Goal: Task Accomplishment & Management: Manage account settings

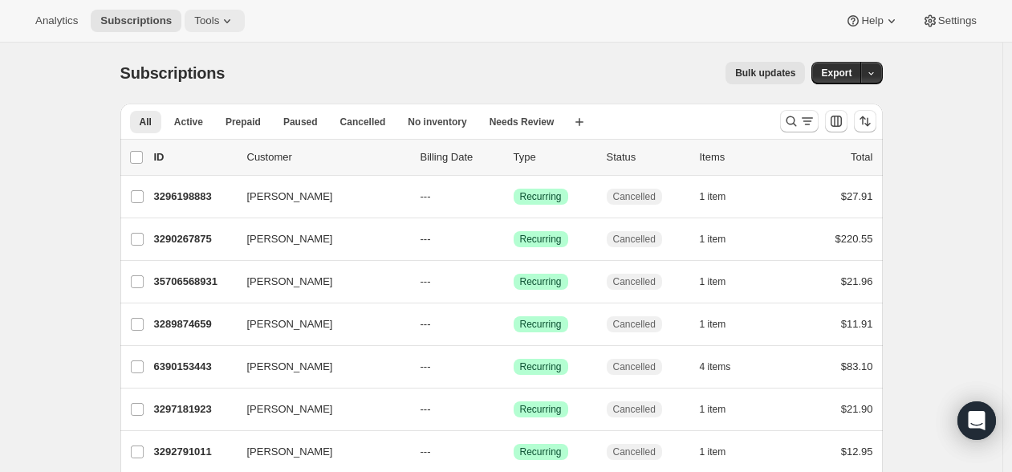
click at [207, 22] on span "Tools" at bounding box center [206, 20] width 25 height 13
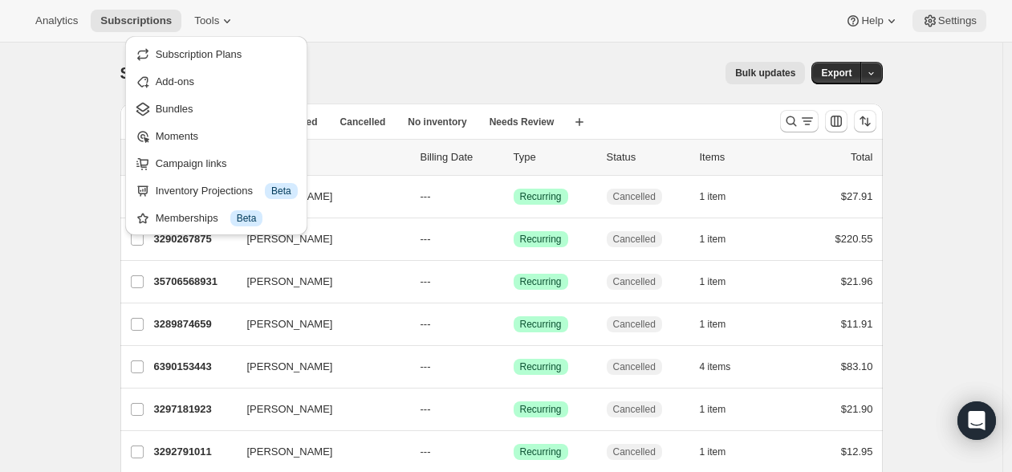
click at [956, 28] on button "Settings" at bounding box center [949, 21] width 74 height 22
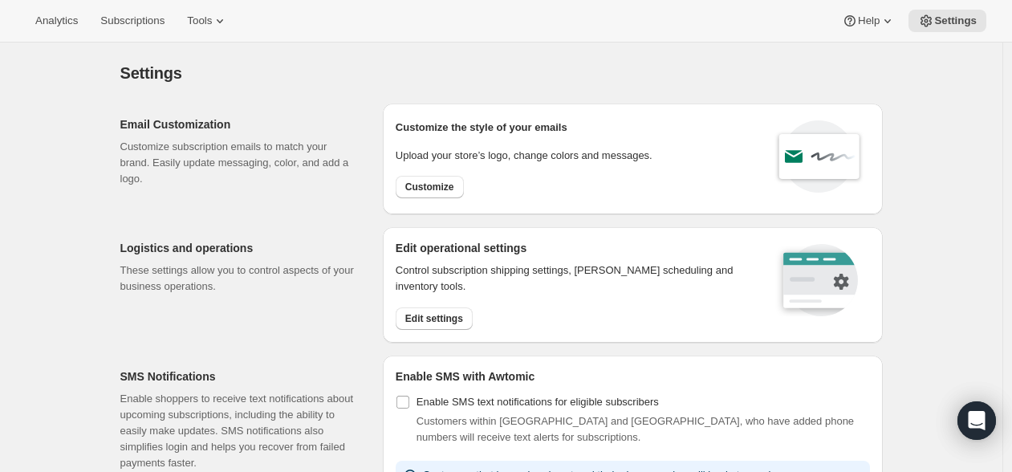
click at [404, 89] on div "Settings. This page is ready Settings" at bounding box center [501, 73] width 762 height 61
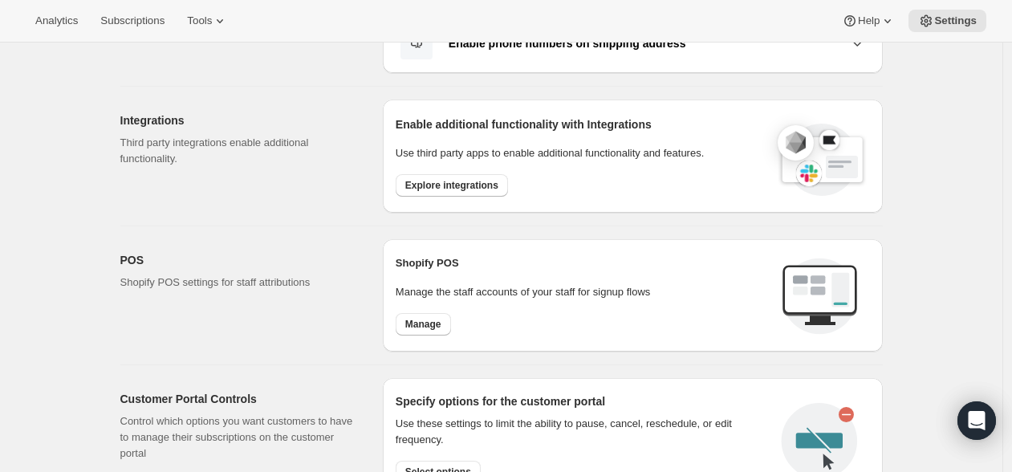
scroll to position [495, 0]
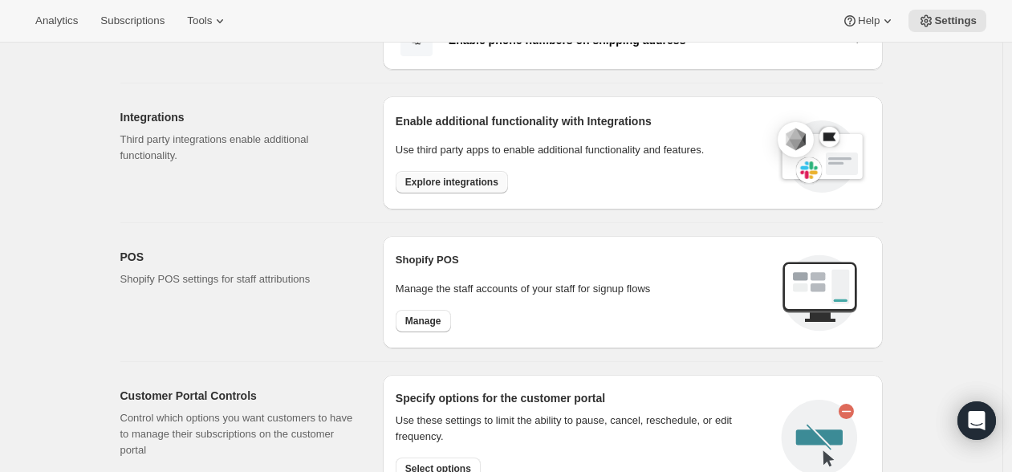
click at [460, 185] on span "Explore integrations" at bounding box center [451, 182] width 93 height 13
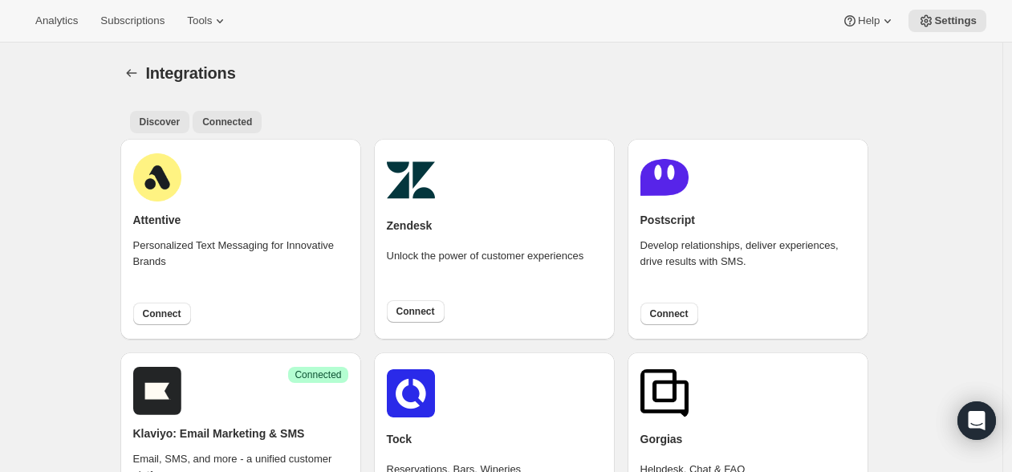
click at [224, 117] on span "Connected" at bounding box center [227, 122] width 50 height 13
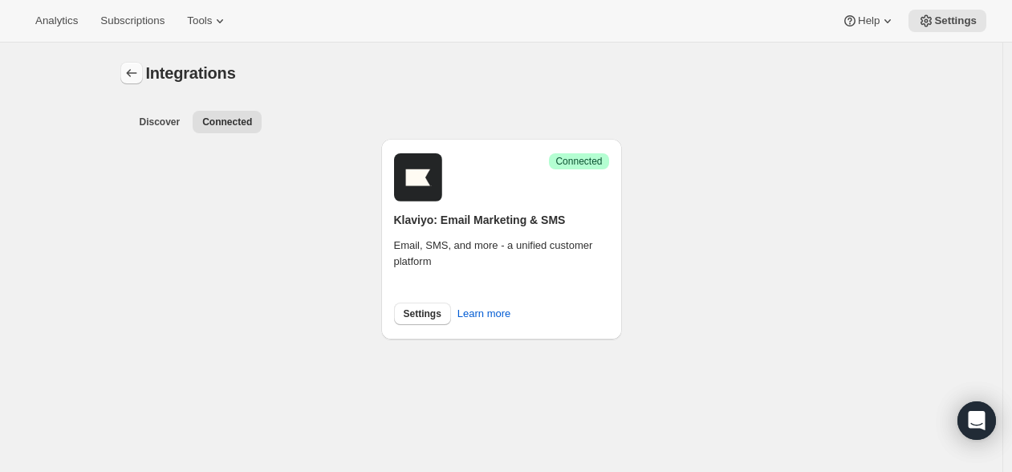
click at [137, 72] on icon "Settings" at bounding box center [132, 73] width 16 height 16
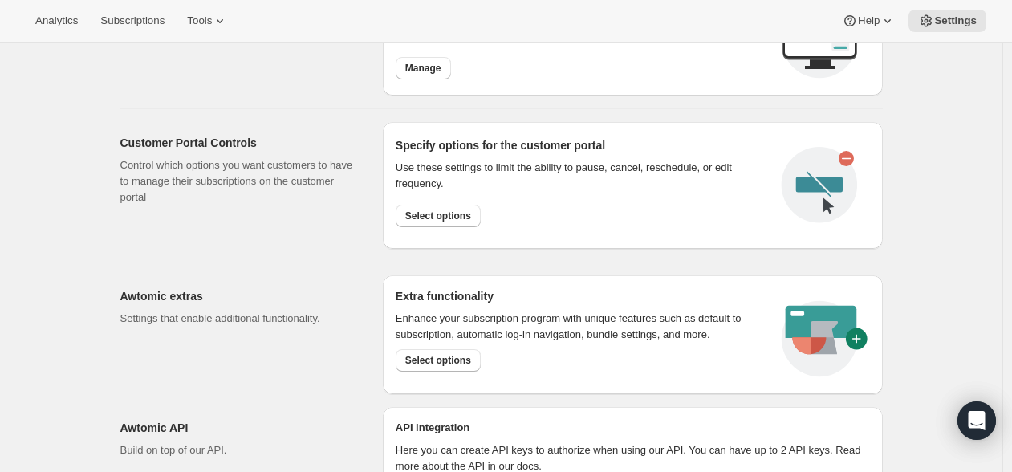
scroll to position [750, 0]
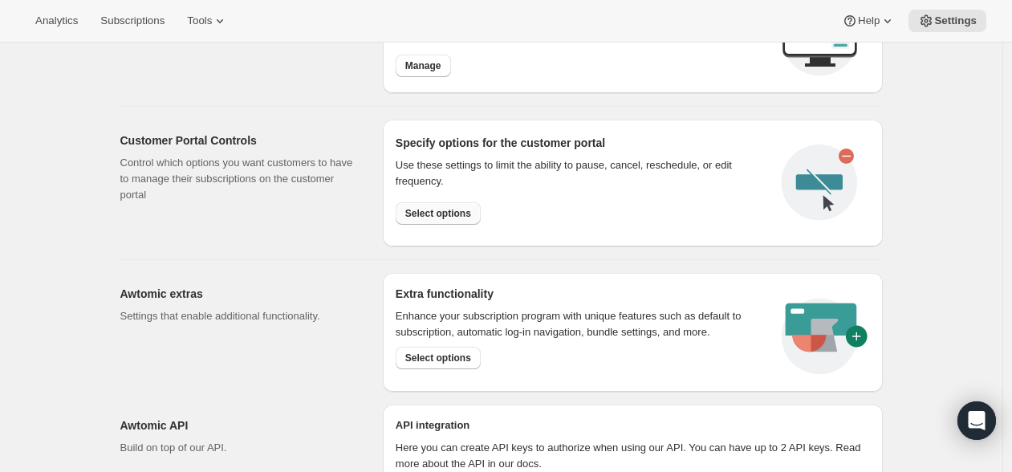
click at [471, 214] on span "Select options" at bounding box center [438, 213] width 66 height 13
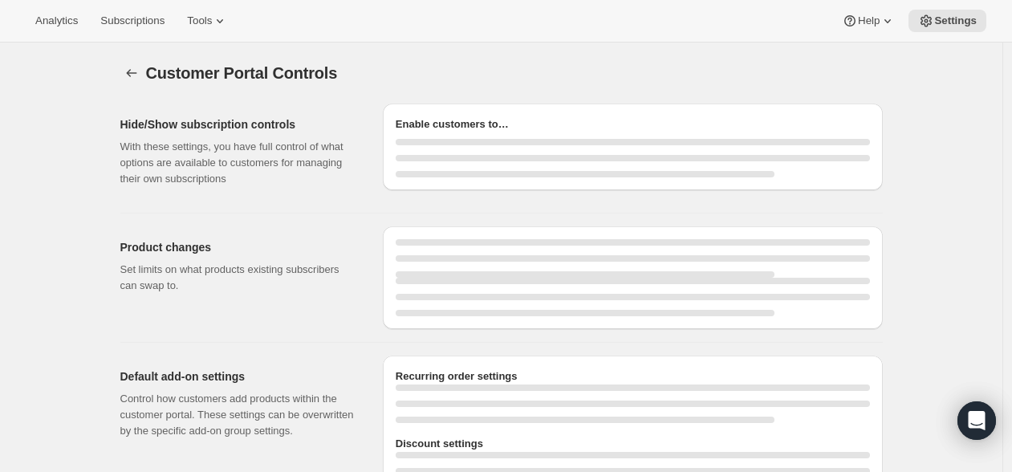
select select "INTERVAL"
select select "MONTH"
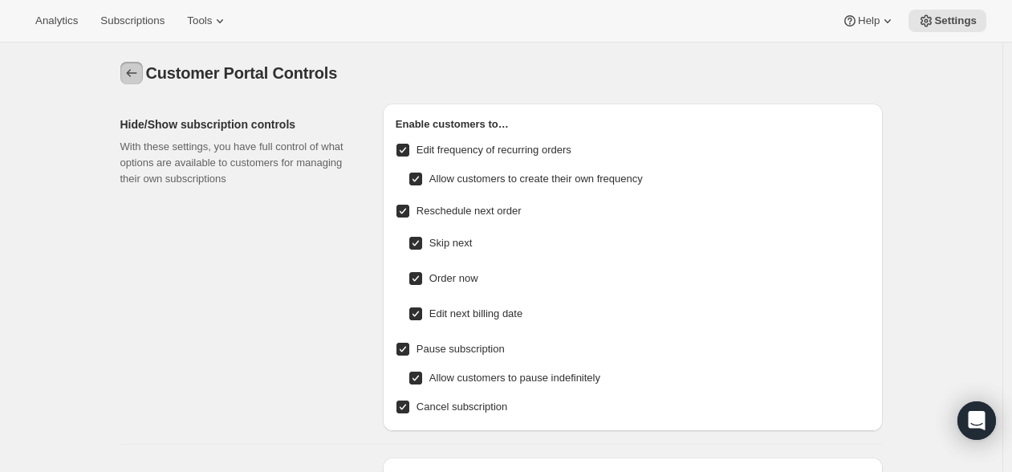
click at [125, 75] on button "Settings" at bounding box center [131, 73] width 22 height 22
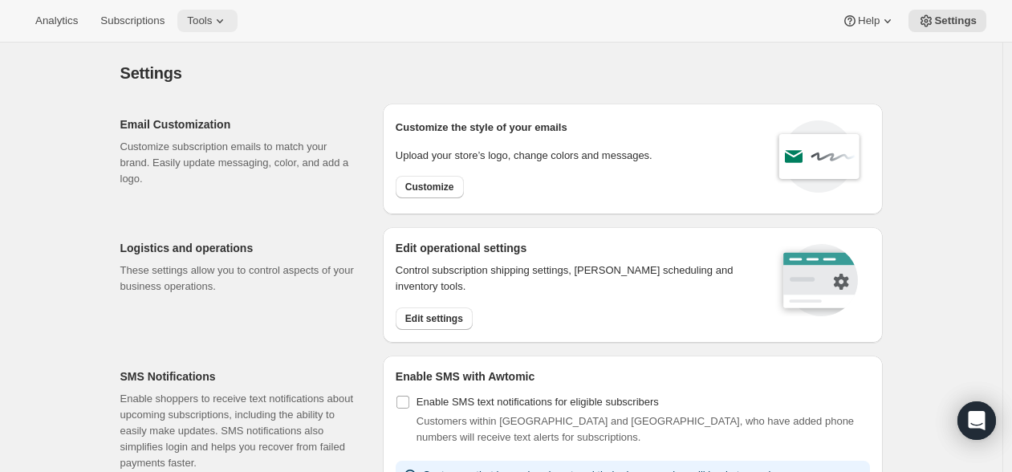
click at [237, 22] on button "Tools" at bounding box center [207, 21] width 60 height 22
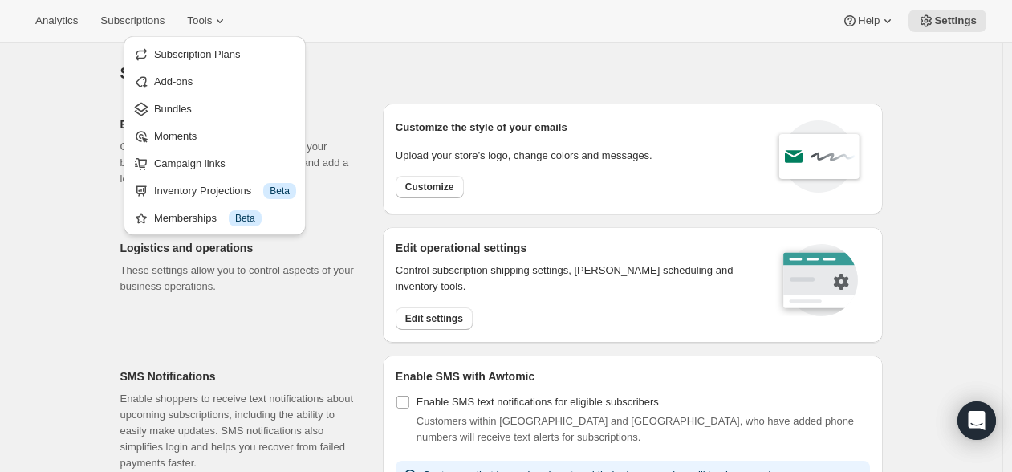
click at [513, 52] on div "Settings. This page is ready Settings" at bounding box center [501, 73] width 762 height 61
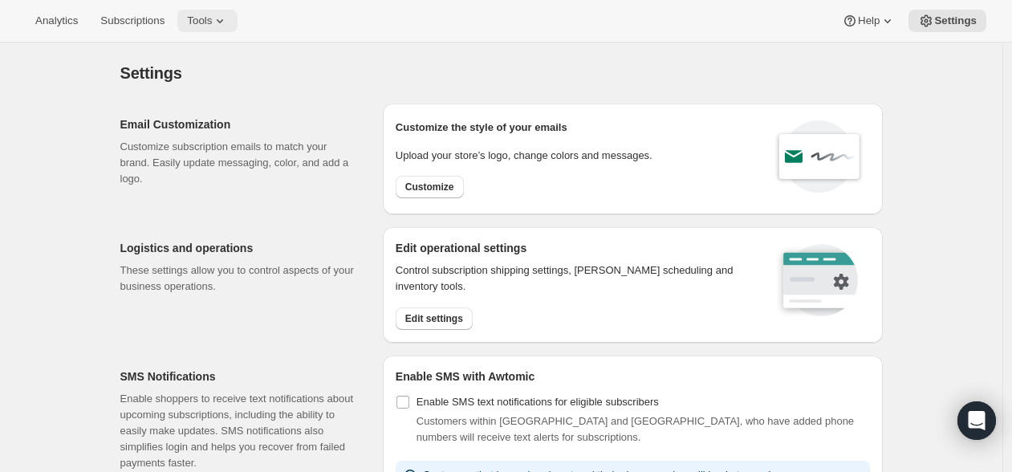
click at [228, 18] on icon at bounding box center [220, 21] width 16 height 16
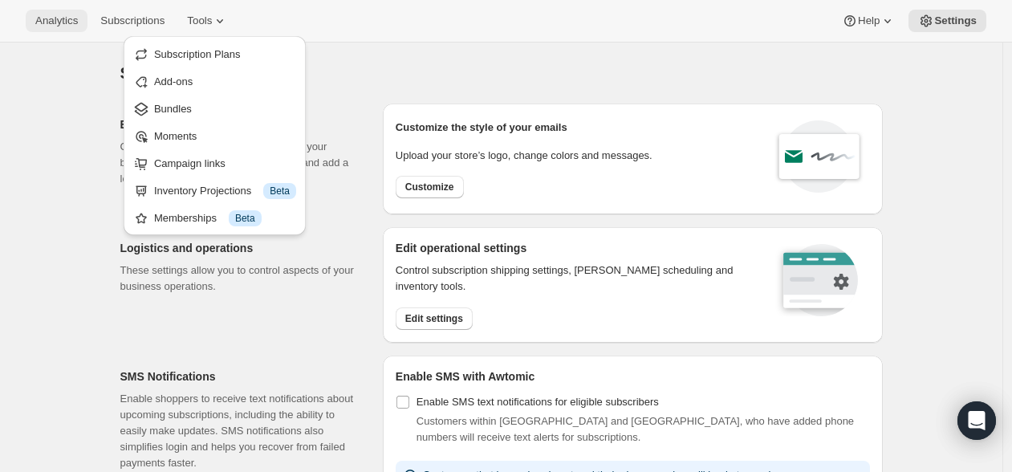
click at [64, 22] on span "Analytics" at bounding box center [56, 20] width 43 height 13
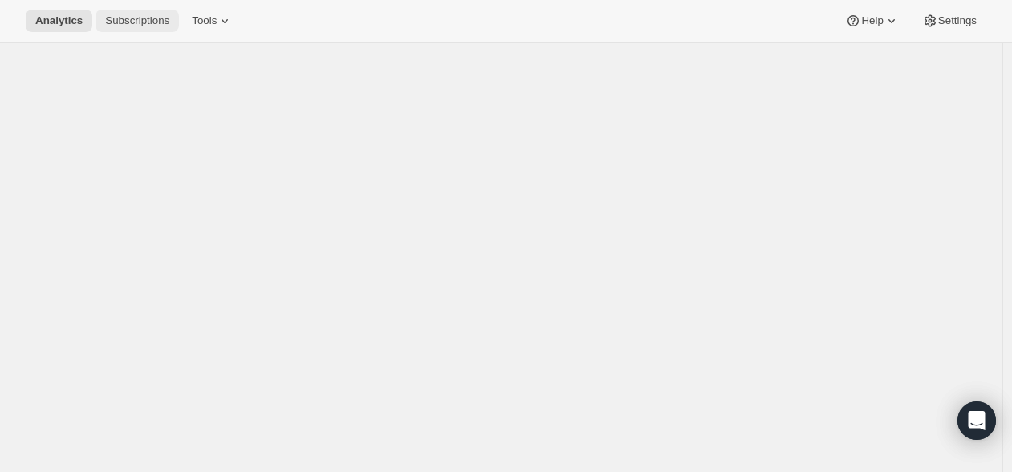
click at [145, 22] on span "Subscriptions" at bounding box center [137, 20] width 64 height 13
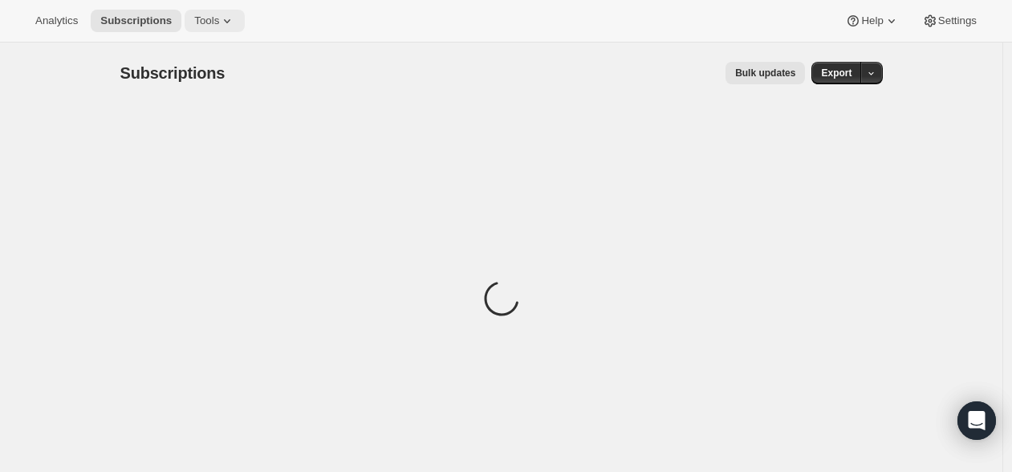
click at [230, 22] on icon at bounding box center [227, 21] width 6 height 4
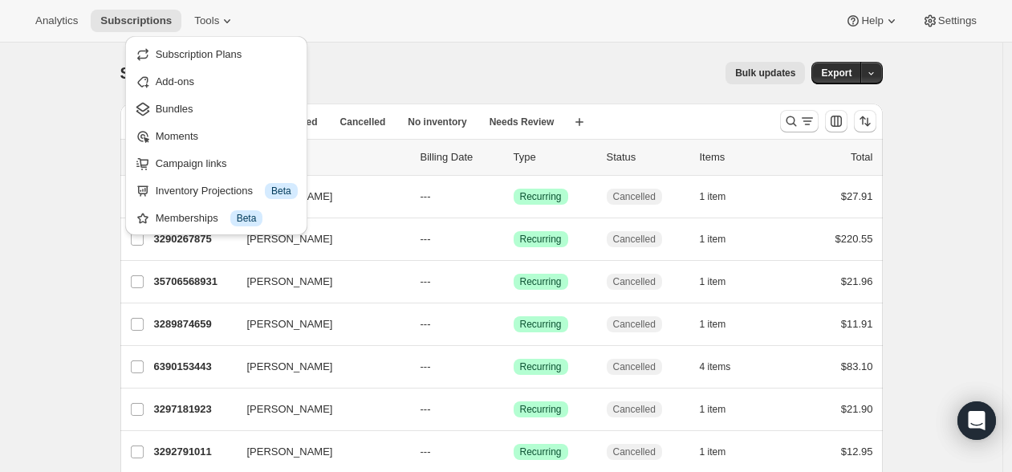
click at [620, 22] on div "Analytics Subscriptions Tools Help Settings" at bounding box center [506, 21] width 1012 height 43
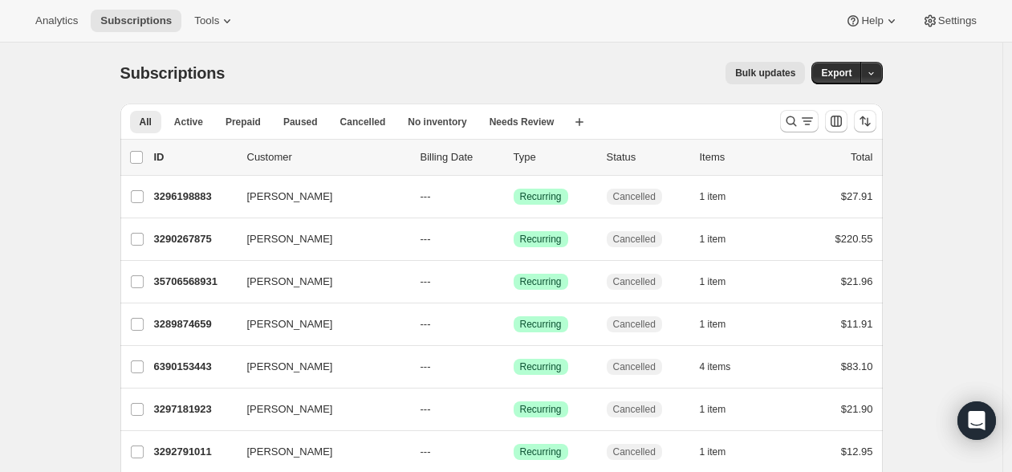
click at [378, 68] on div "Bulk updates" at bounding box center [524, 73] width 561 height 22
click at [337, 67] on div "Bulk updates" at bounding box center [524, 73] width 561 height 22
click at [148, 27] on button "Subscriptions" at bounding box center [136, 21] width 91 height 22
click at [219, 23] on span "Tools" at bounding box center [206, 20] width 25 height 13
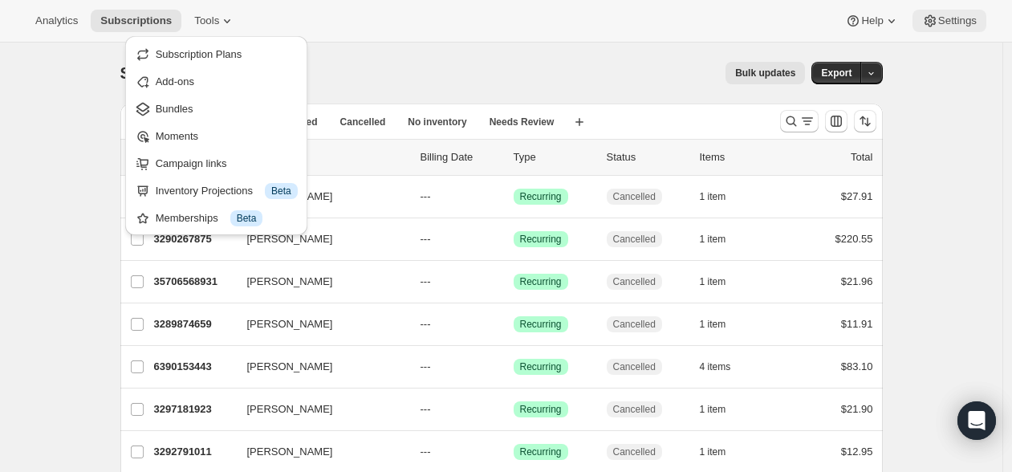
click at [928, 28] on icon at bounding box center [930, 21] width 16 height 16
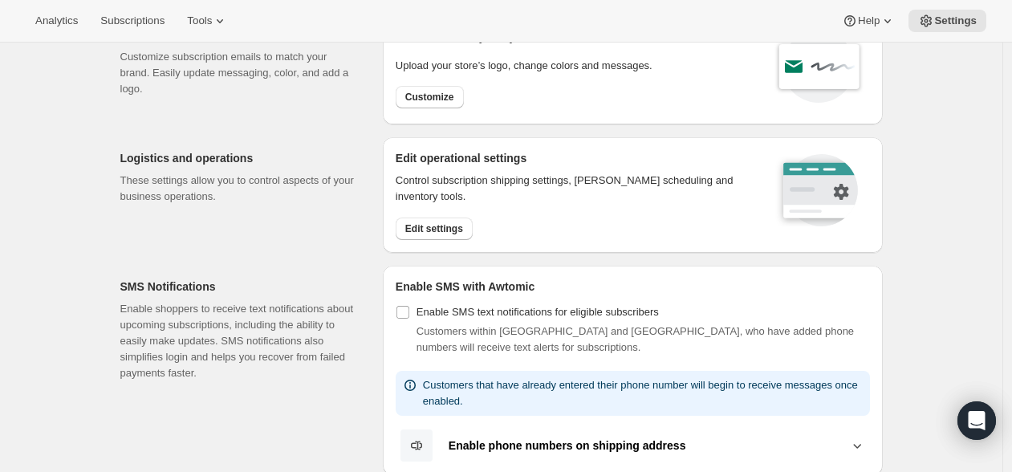
scroll to position [89, 0]
click at [461, 229] on span "Edit settings" at bounding box center [434, 229] width 58 height 13
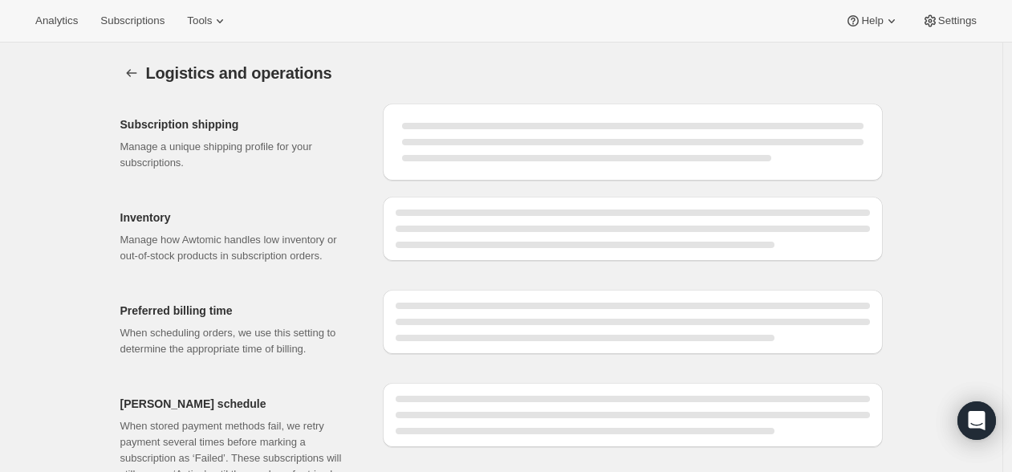
select select "DAY"
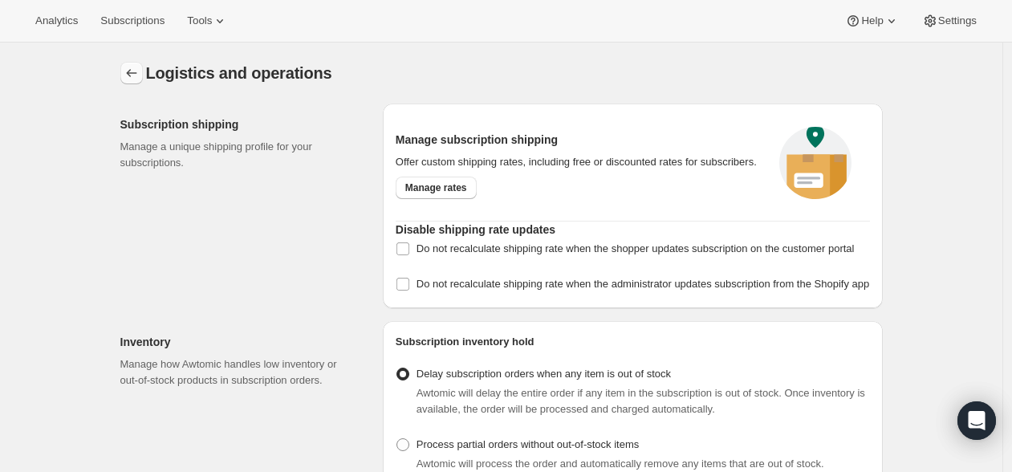
click at [138, 79] on icon "Settings" at bounding box center [132, 73] width 16 height 16
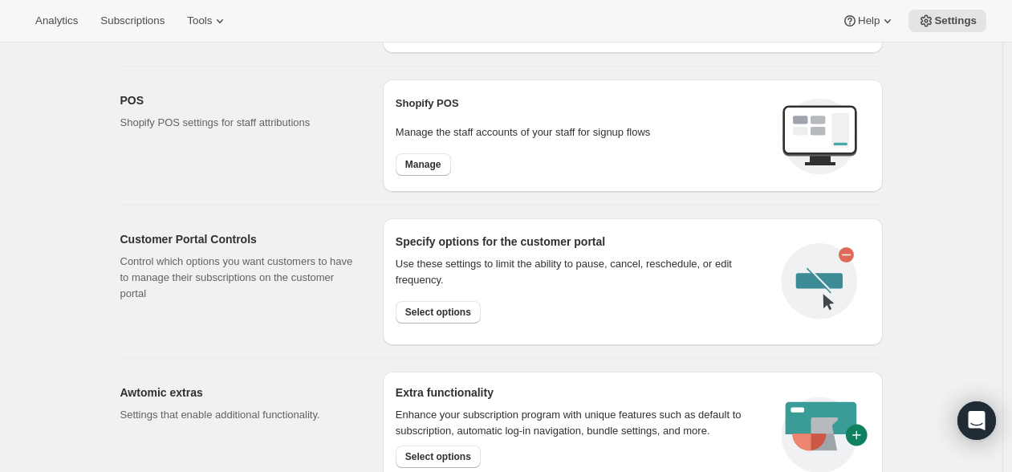
scroll to position [748, 0]
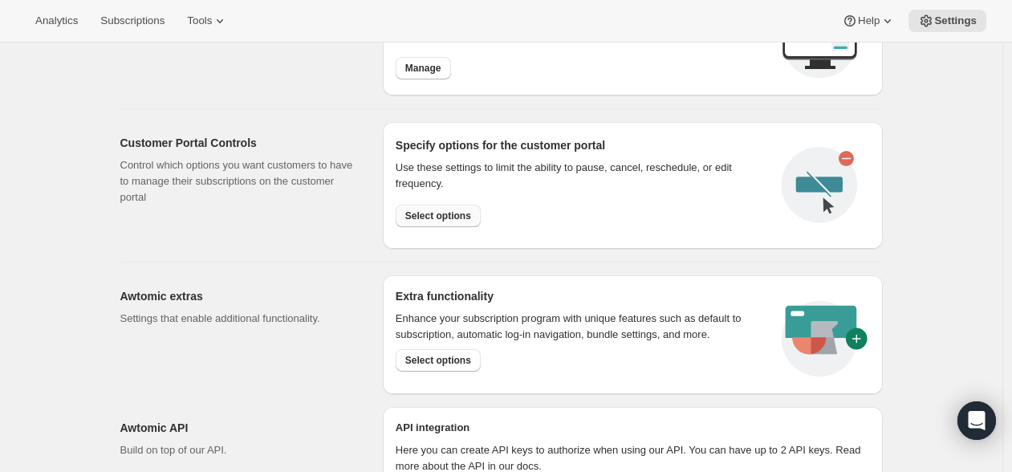
click at [436, 212] on span "Select options" at bounding box center [438, 215] width 66 height 13
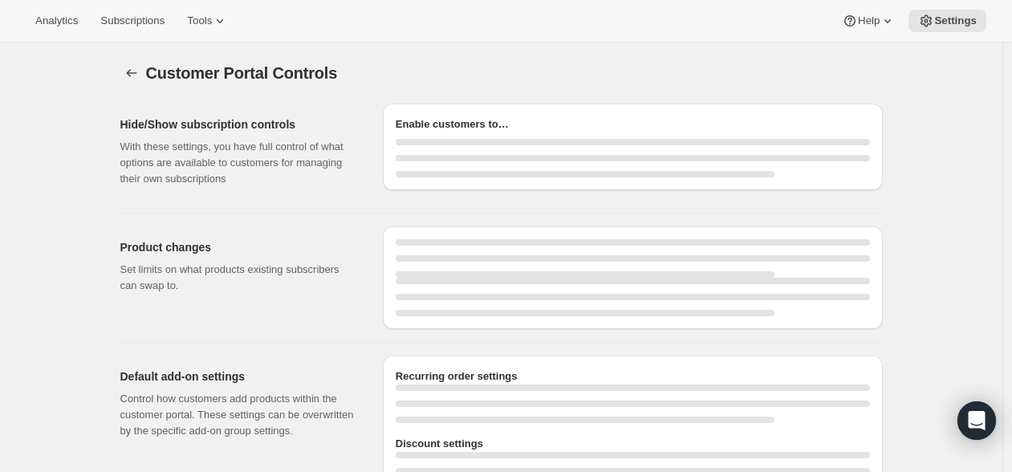
select select "INTERVAL"
select select "MONTH"
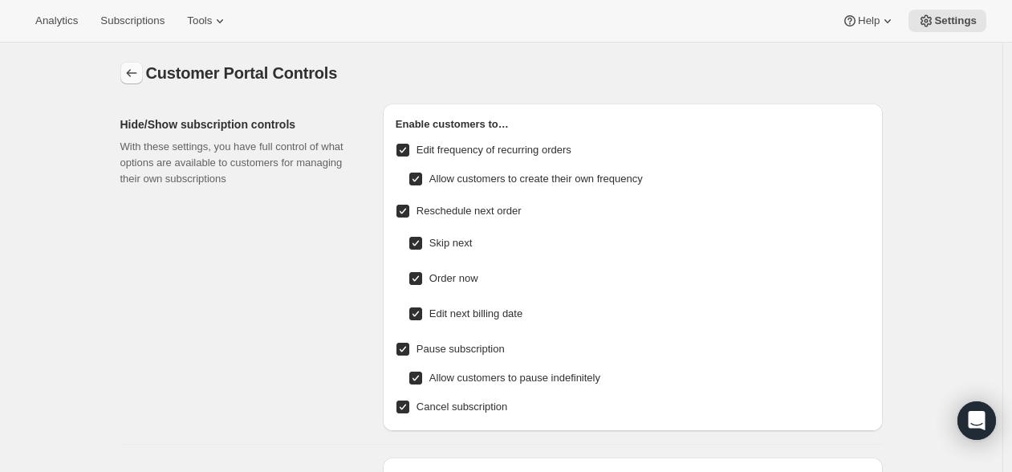
click at [131, 75] on icon "Settings" at bounding box center [132, 73] width 16 height 16
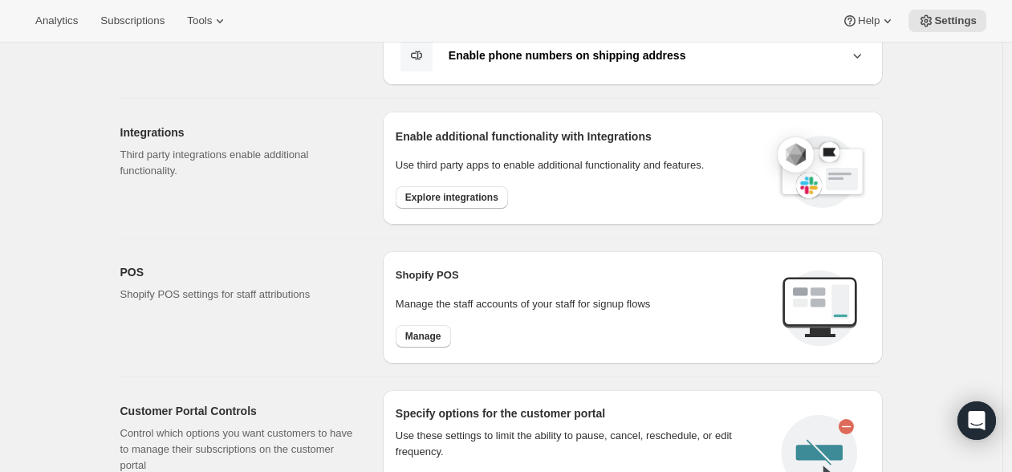
scroll to position [806, 0]
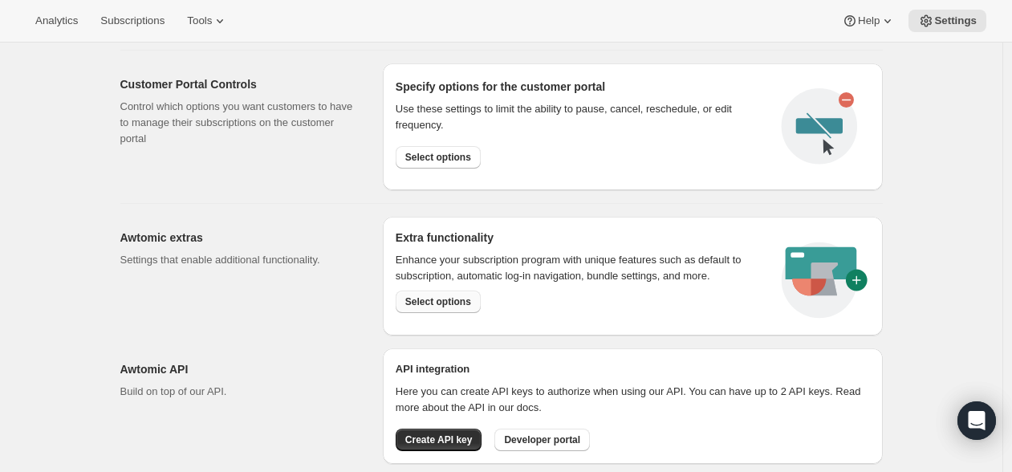
click at [457, 297] on span "Select options" at bounding box center [438, 301] width 66 height 13
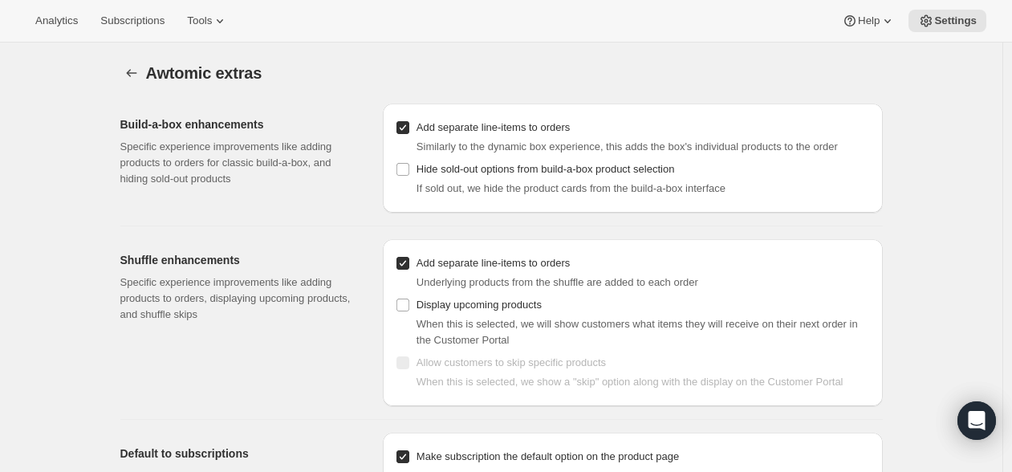
click at [687, 26] on div "Analytics Subscriptions Tools Help Settings" at bounding box center [506, 21] width 1012 height 43
click at [124, 77] on button "Settings" at bounding box center [131, 73] width 22 height 22
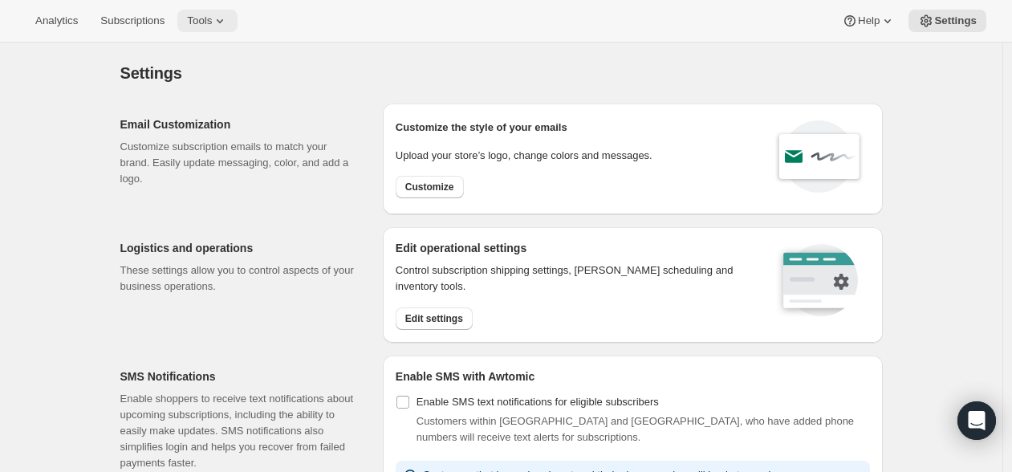
click at [225, 18] on icon at bounding box center [220, 21] width 16 height 16
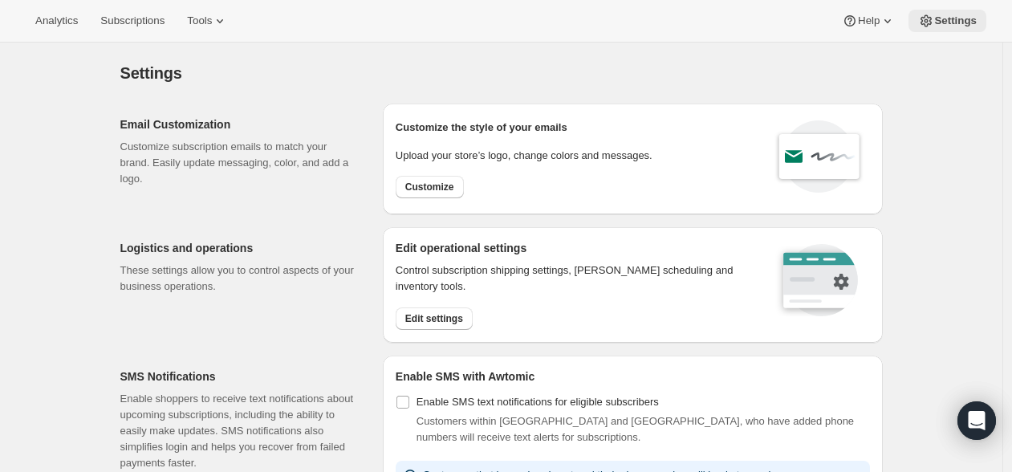
click at [954, 25] on span "Settings" at bounding box center [955, 20] width 43 height 13
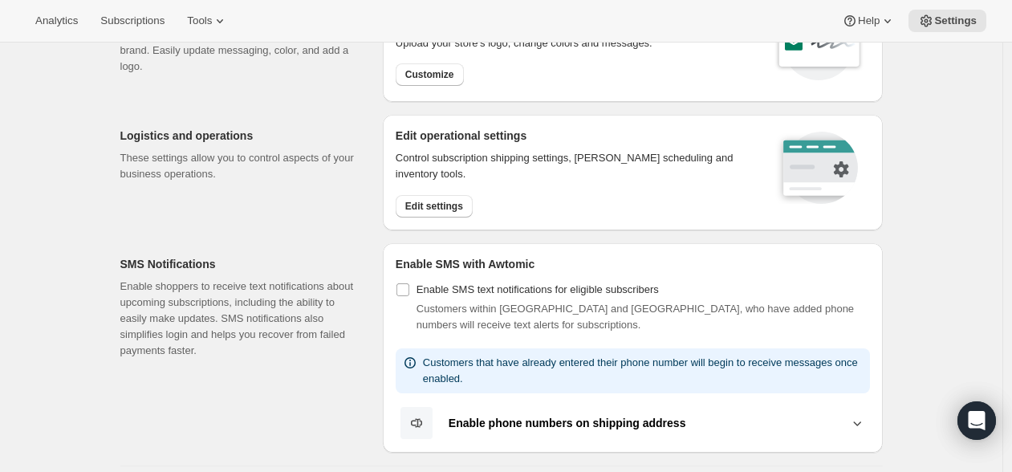
scroll to position [124, 0]
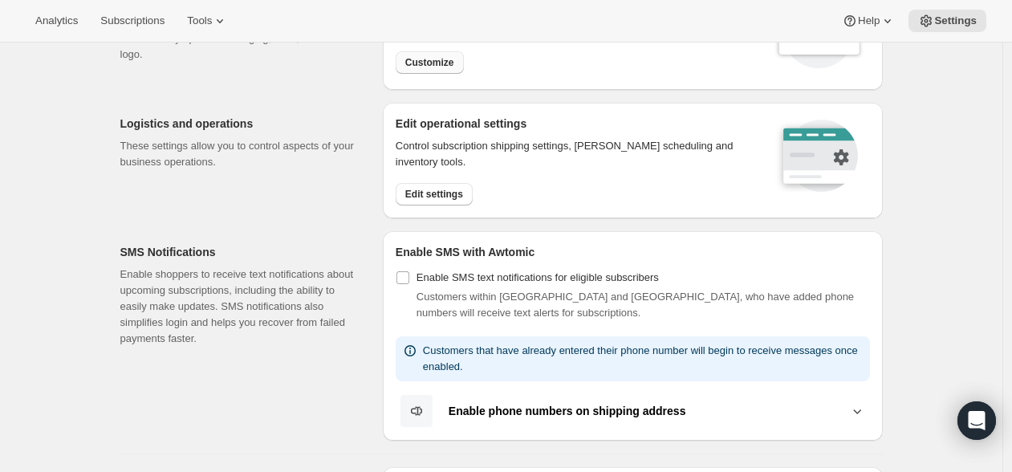
click at [428, 58] on span "Customize" at bounding box center [429, 62] width 49 height 13
select select "subscriptionMessage"
select select "5"
select select "15"
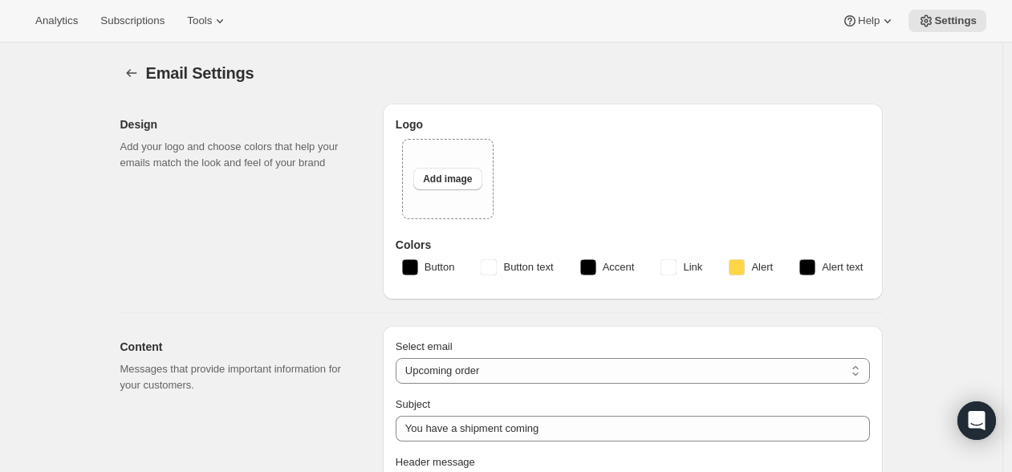
type input "[PERSON_NAME] at 2 Dogs Treats"
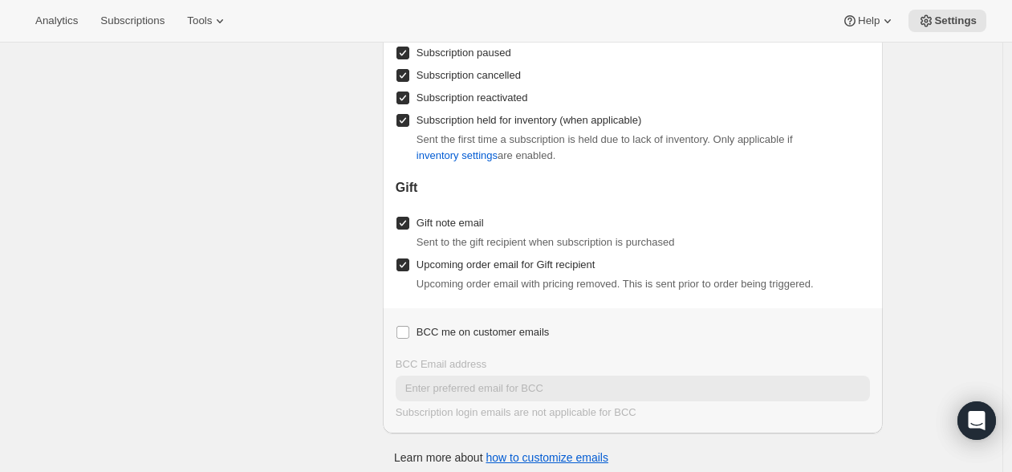
scroll to position [1958, 0]
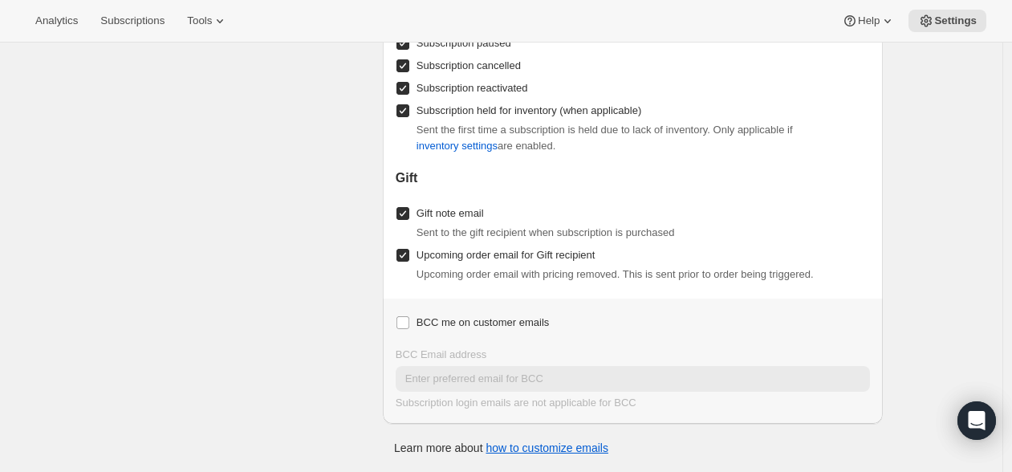
drag, startPoint x: 408, startPoint y: 261, endPoint x: 408, endPoint y: 241, distance: 19.3
click at [408, 261] on input "Upcoming order email for Gift recipient" at bounding box center [402, 255] width 13 height 13
checkbox input "false"
click at [406, 214] on input "Gift note email" at bounding box center [402, 213] width 13 height 13
checkbox input "false"
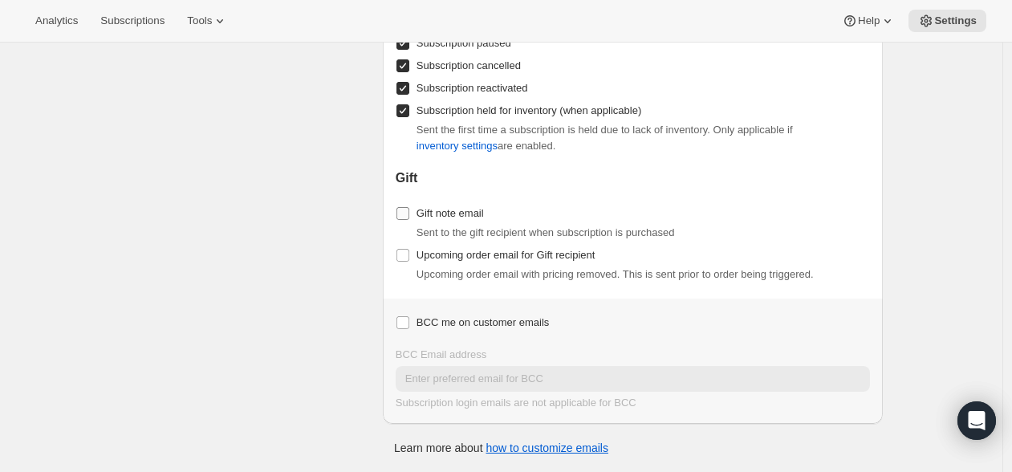
scroll to position [1817, 0]
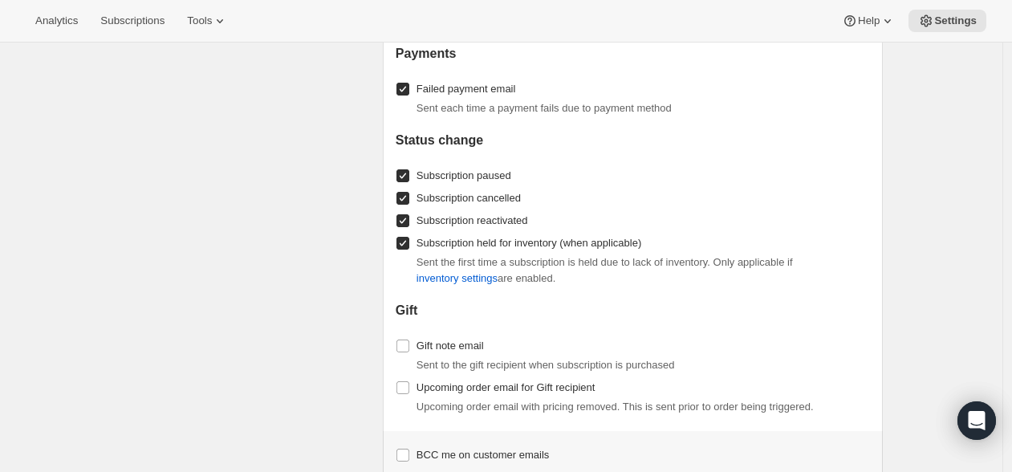
click at [405, 250] on span at bounding box center [403, 243] width 14 height 14
click at [405, 250] on input "Subscription held for inventory (when applicable)" at bounding box center [402, 243] width 13 height 13
checkbox input "false"
click at [407, 228] on span at bounding box center [403, 220] width 14 height 14
click at [407, 227] on input "Subscription reactivated" at bounding box center [402, 220] width 13 height 13
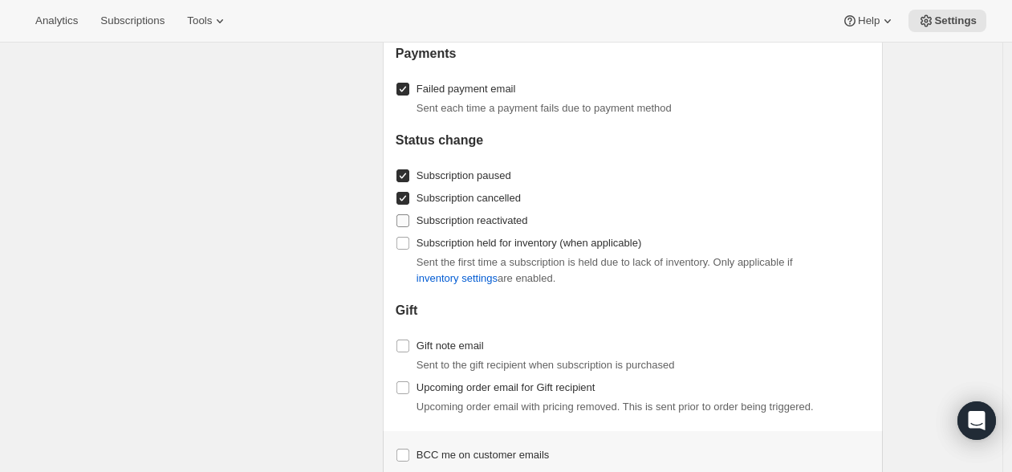
checkbox input "false"
click at [407, 205] on input "Subscription cancelled" at bounding box center [402, 198] width 13 height 13
checkbox input "false"
click at [400, 177] on label "Subscription paused" at bounding box center [454, 175] width 116 height 22
click at [400, 177] on input "Subscription paused" at bounding box center [402, 175] width 13 height 13
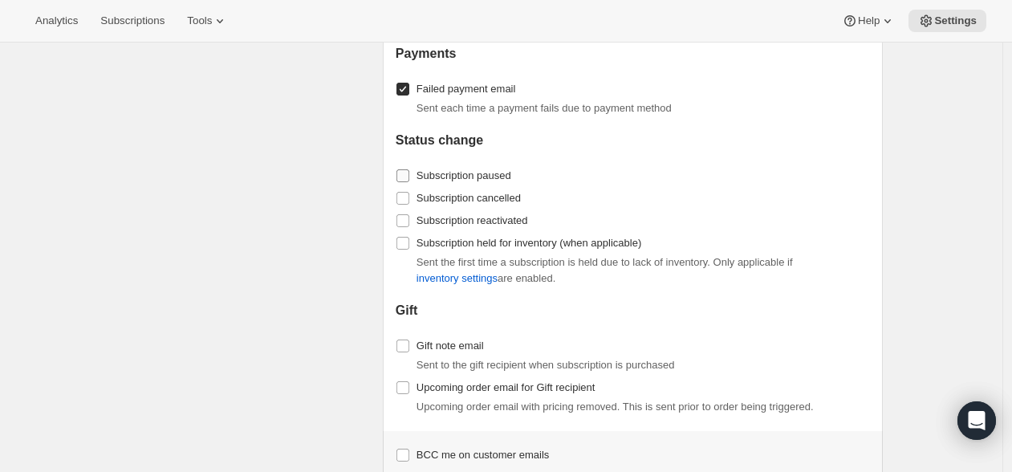
checkbox input "false"
click at [404, 95] on input "Failed payment email" at bounding box center [402, 89] width 13 height 13
checkbox input "false"
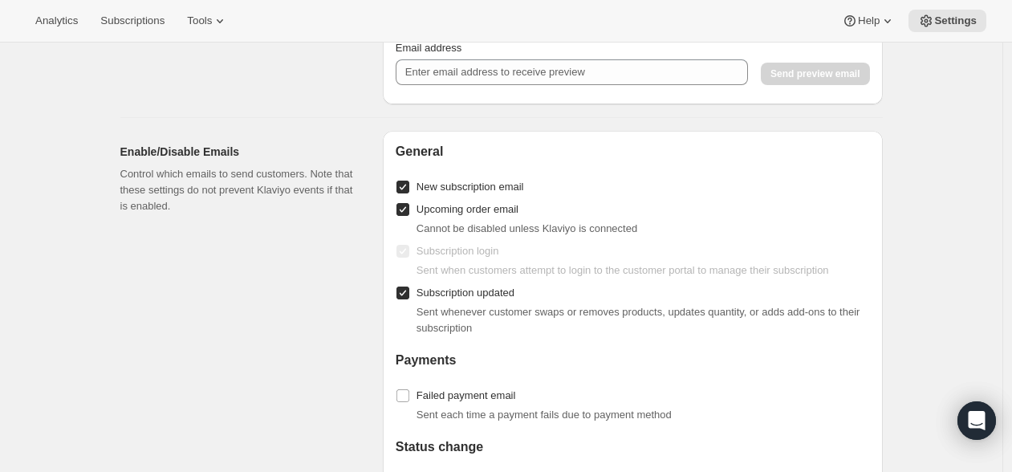
click at [415, 304] on label "Subscription updated" at bounding box center [455, 293] width 119 height 22
click at [409, 299] on input "Subscription updated" at bounding box center [402, 292] width 13 height 13
checkbox input "false"
click at [409, 216] on input "Upcoming order email" at bounding box center [402, 209] width 13 height 13
checkbox input "false"
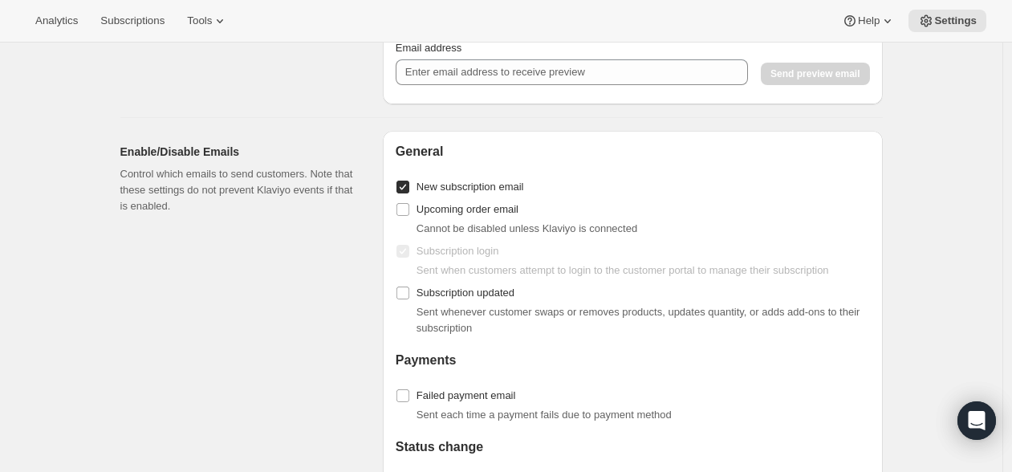
click at [409, 193] on input "New subscription email" at bounding box center [402, 187] width 13 height 13
checkbox input "false"
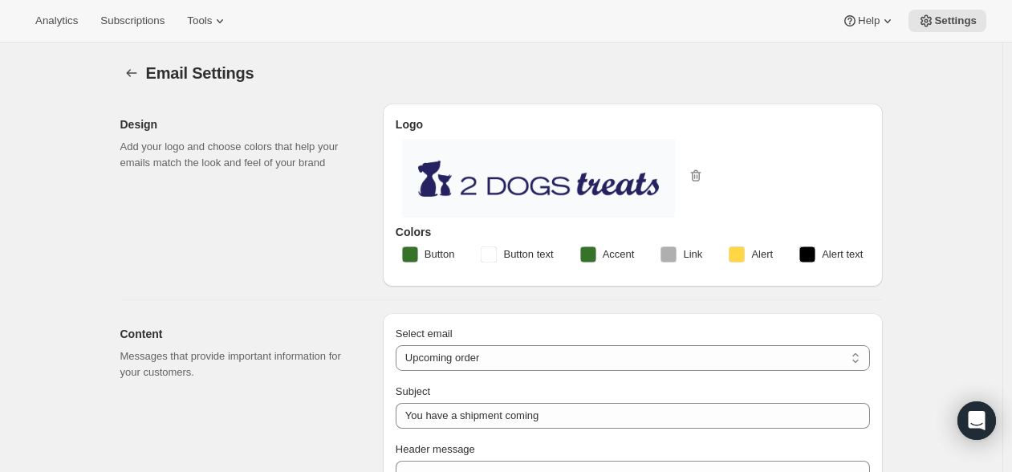
scroll to position [0, 0]
click at [128, 71] on icon "Settings" at bounding box center [132, 73] width 16 height 16
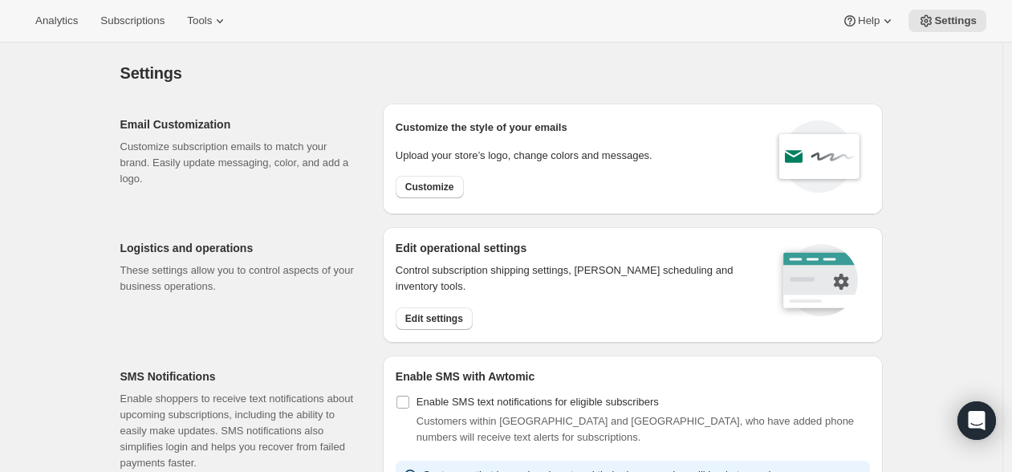
click at [321, 88] on div "Settings. This page is ready Settings" at bounding box center [501, 73] width 762 height 61
